Goal: Find specific page/section: Locate a particular part of the current website

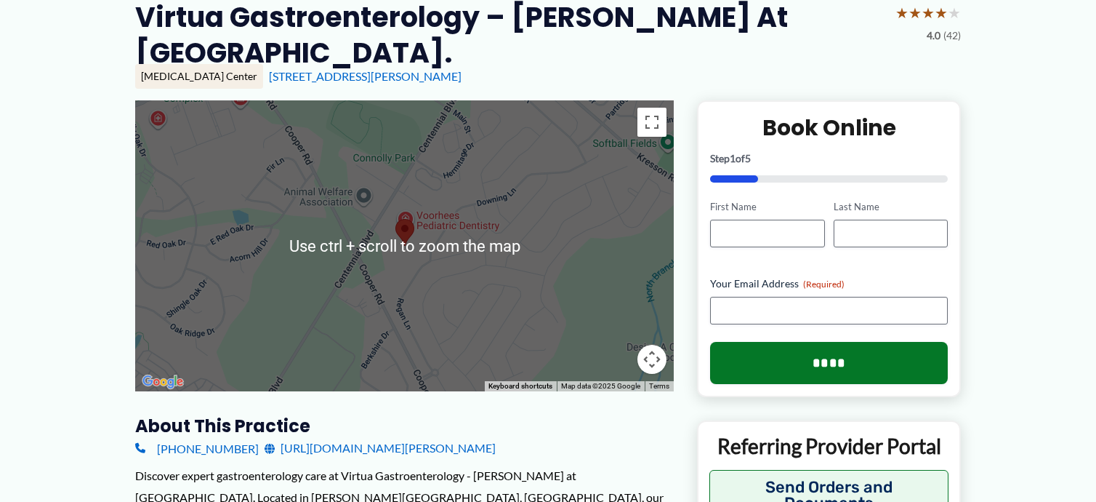
scroll to position [145, 0]
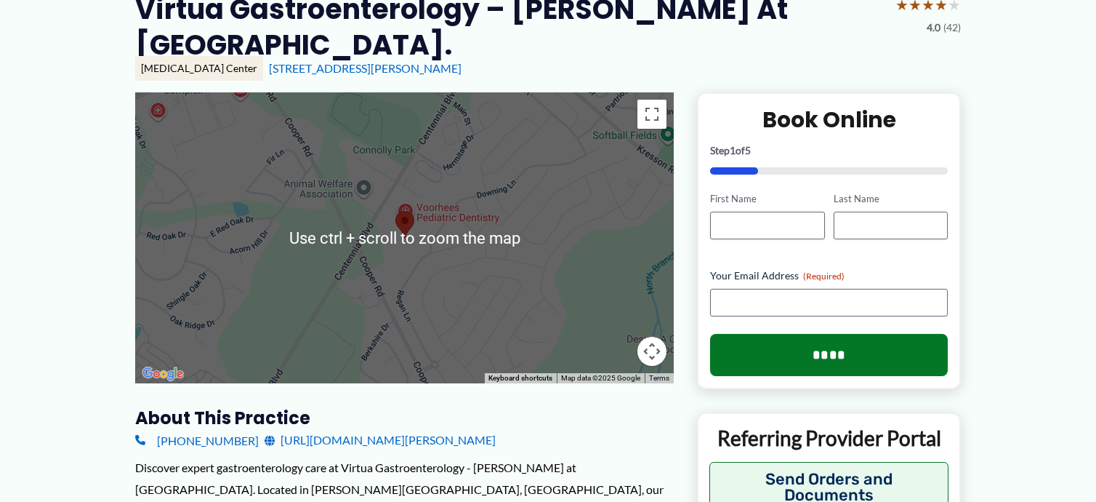
click at [432, 319] on div at bounding box center [404, 237] width 539 height 291
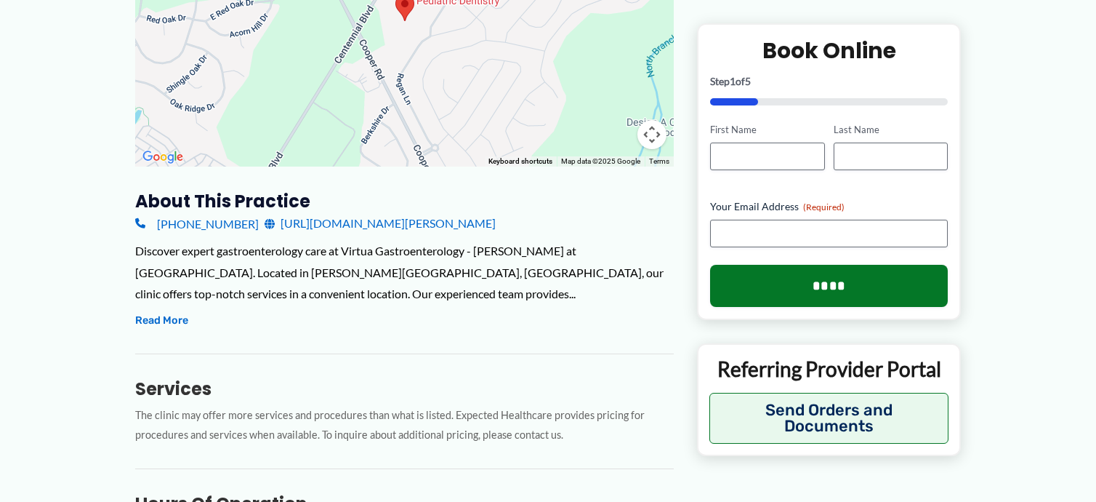
scroll to position [363, 0]
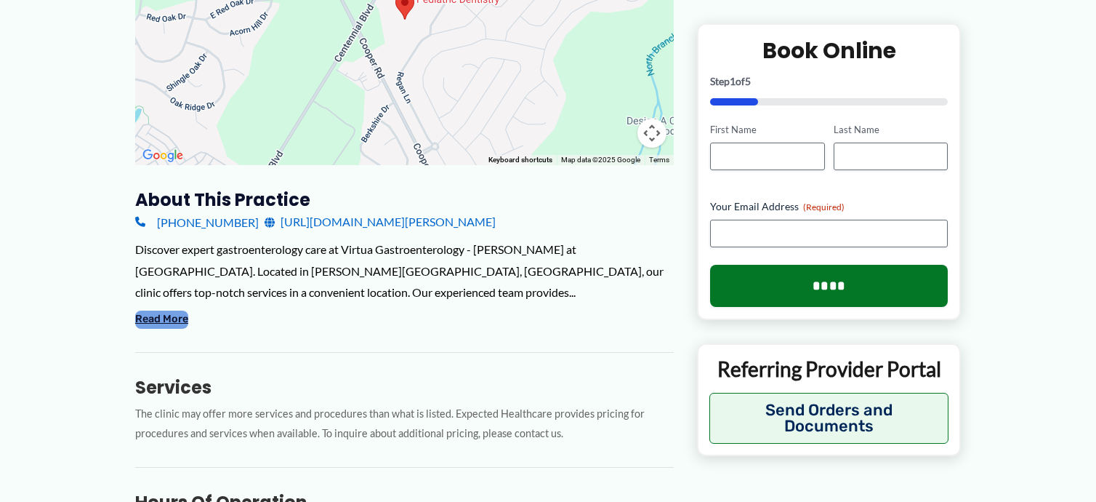
click at [158, 316] on button "Read More" at bounding box center [161, 318] width 53 height 17
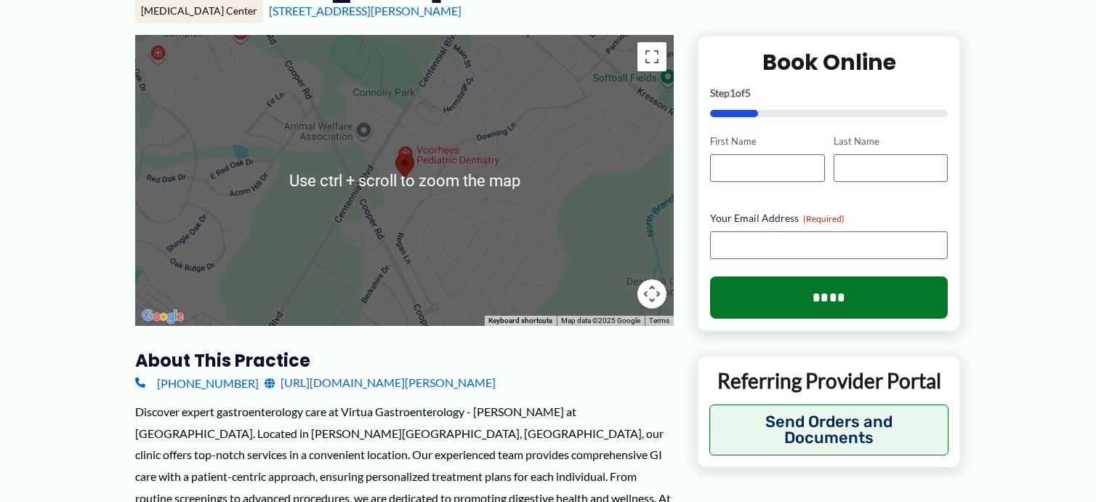
scroll to position [218, 0]
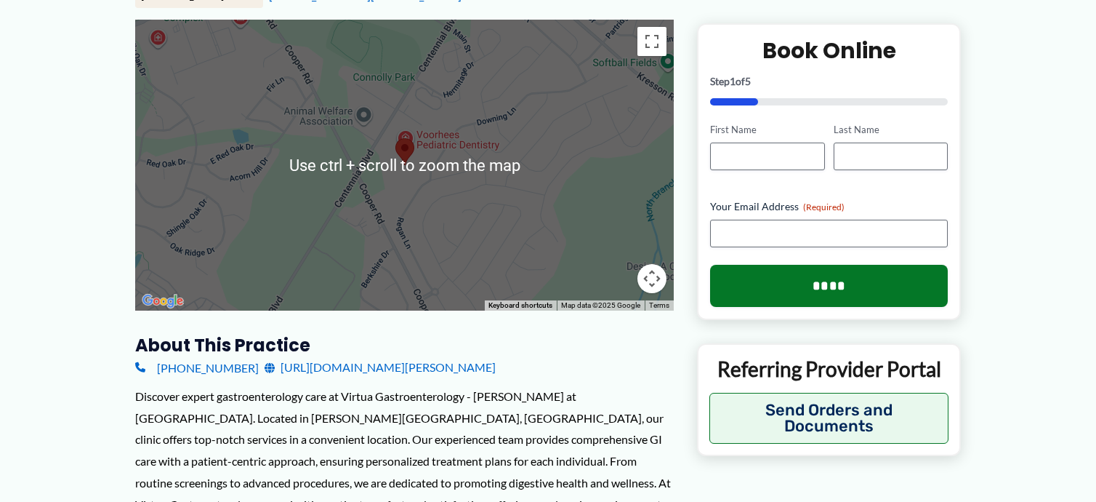
click at [414, 206] on div at bounding box center [404, 165] width 539 height 291
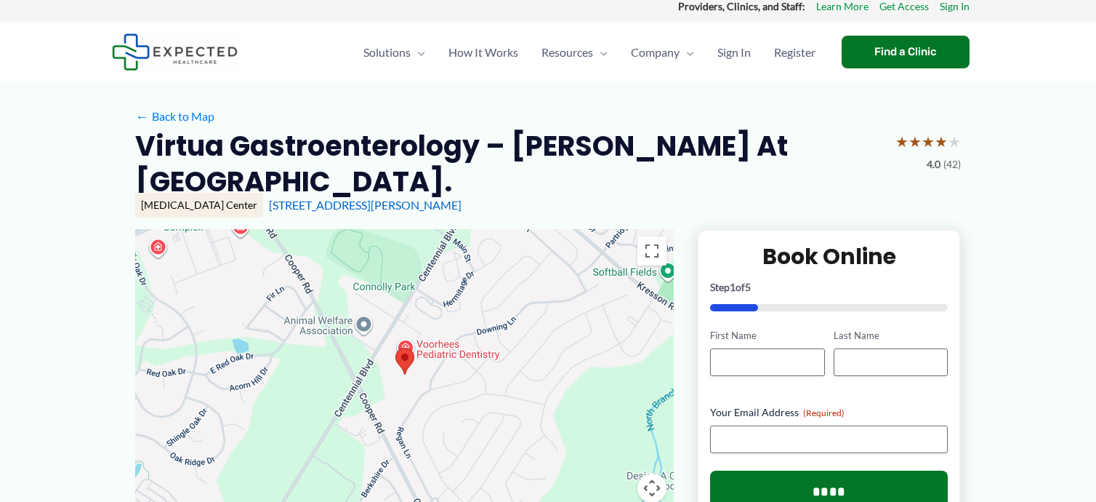
scroll to position [0, 0]
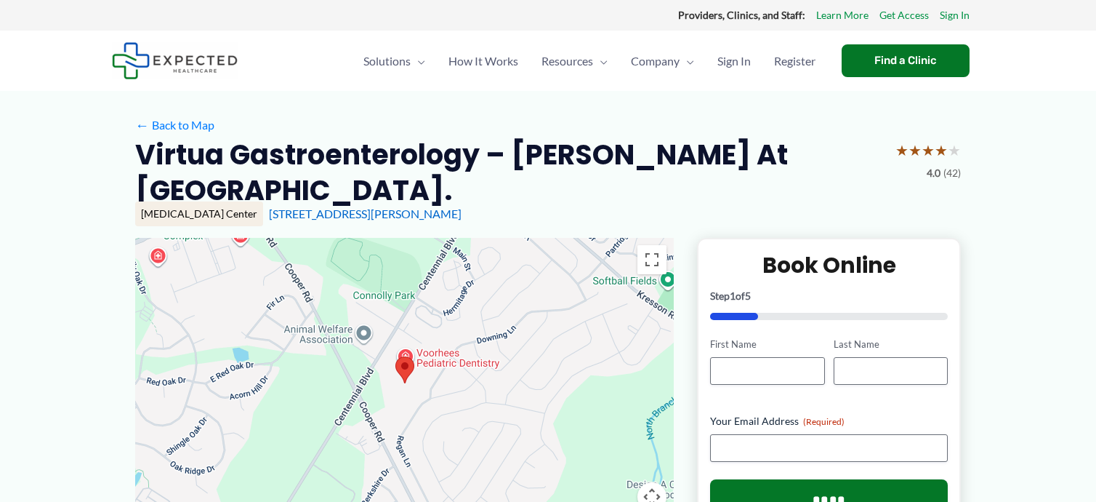
click at [390, 354] on img at bounding box center [405, 369] width 31 height 39
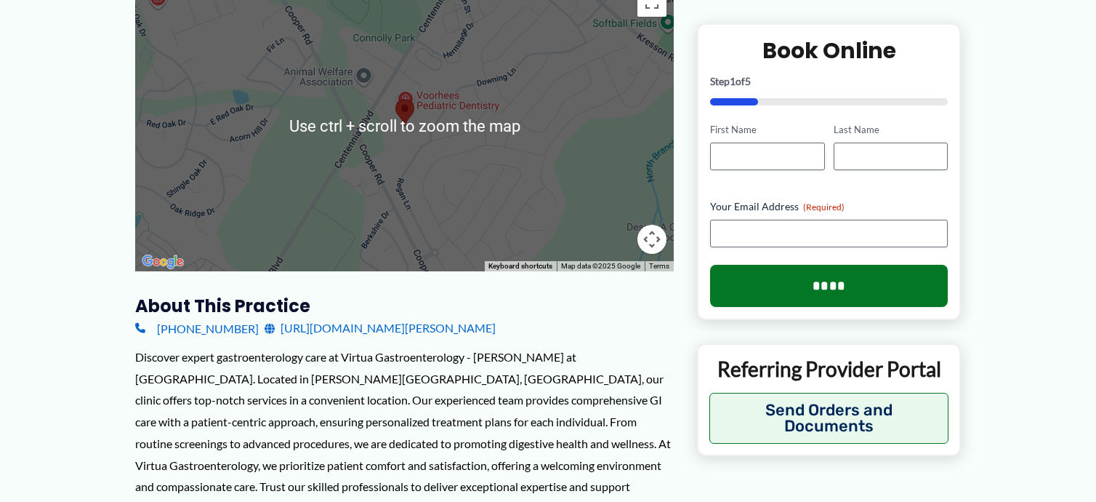
scroll to position [291, 0]
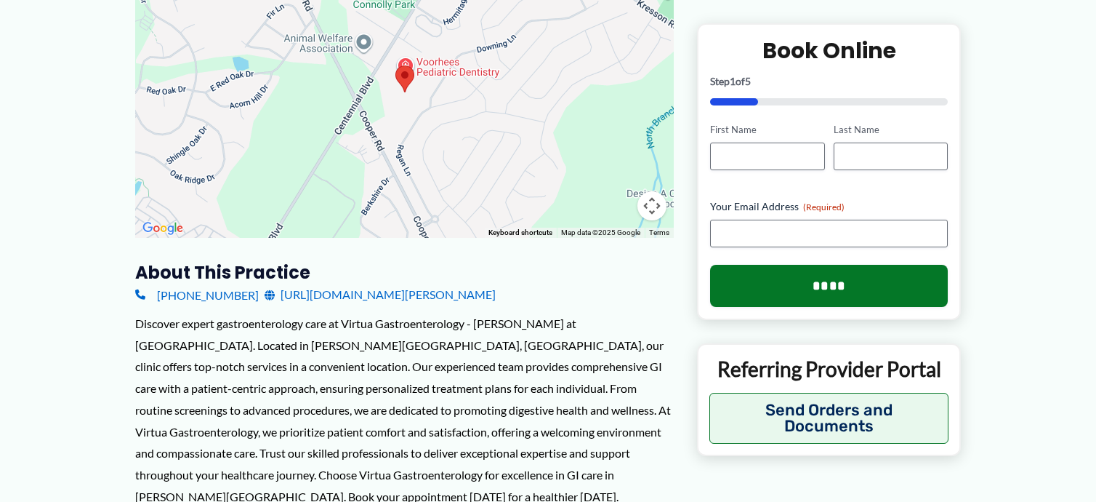
click at [656, 206] on button "Map camera controls" at bounding box center [652, 205] width 29 height 29
click at [616, 201] on button "Zoom out" at bounding box center [615, 205] width 29 height 29
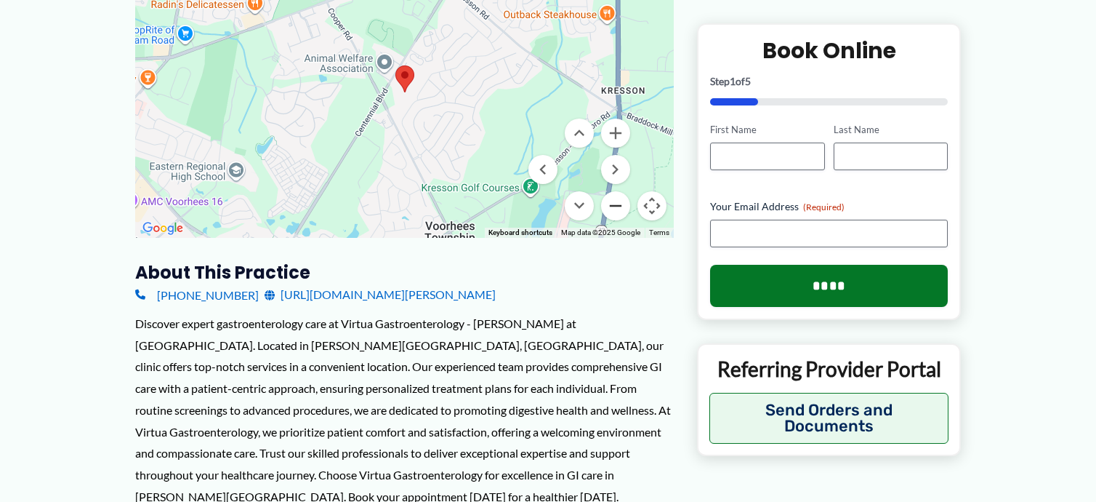
click at [617, 201] on button "Zoom out" at bounding box center [615, 205] width 29 height 29
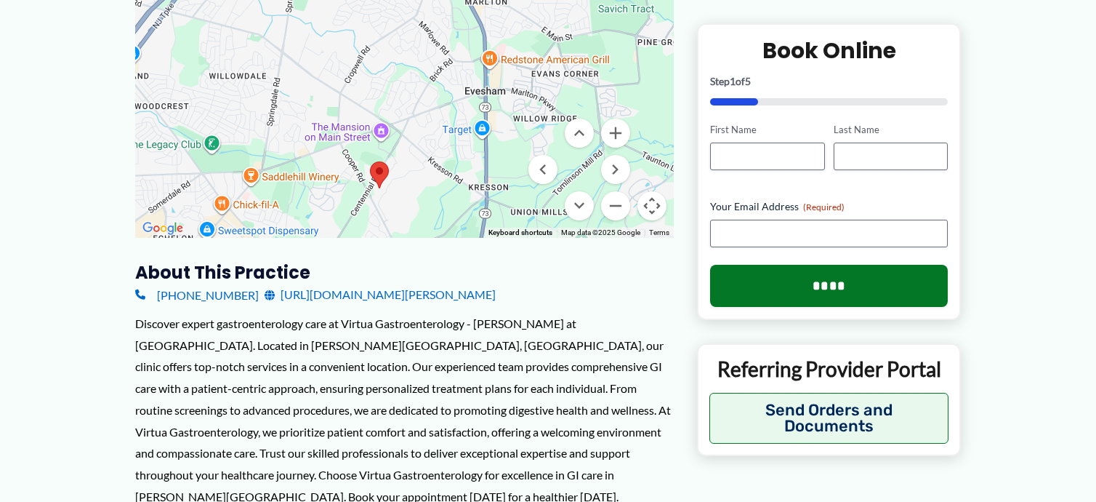
drag, startPoint x: 419, startPoint y: 131, endPoint x: 394, endPoint y: 233, distance: 105.6
click at [394, 233] on div at bounding box center [404, 92] width 539 height 291
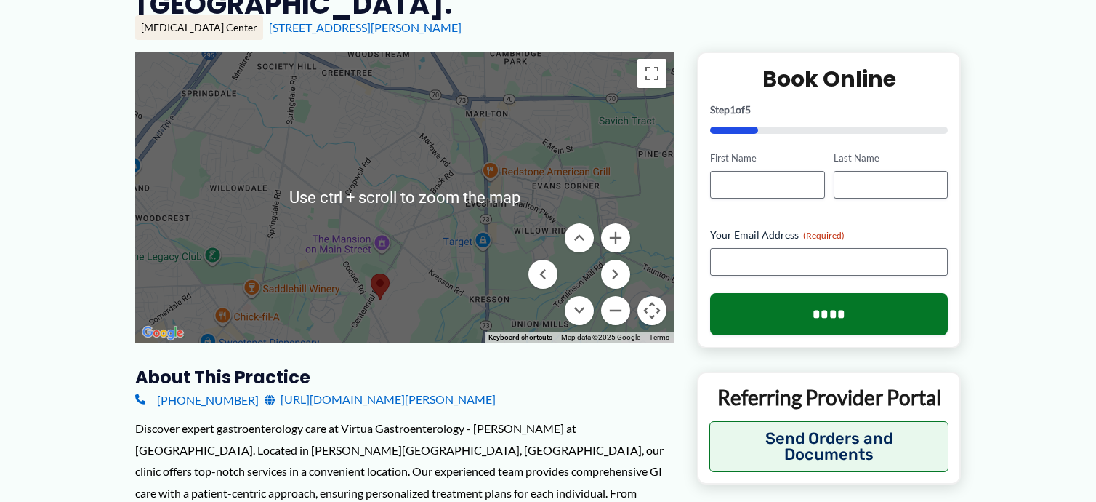
scroll to position [0, 0]
